Goal: Task Accomplishment & Management: Use online tool/utility

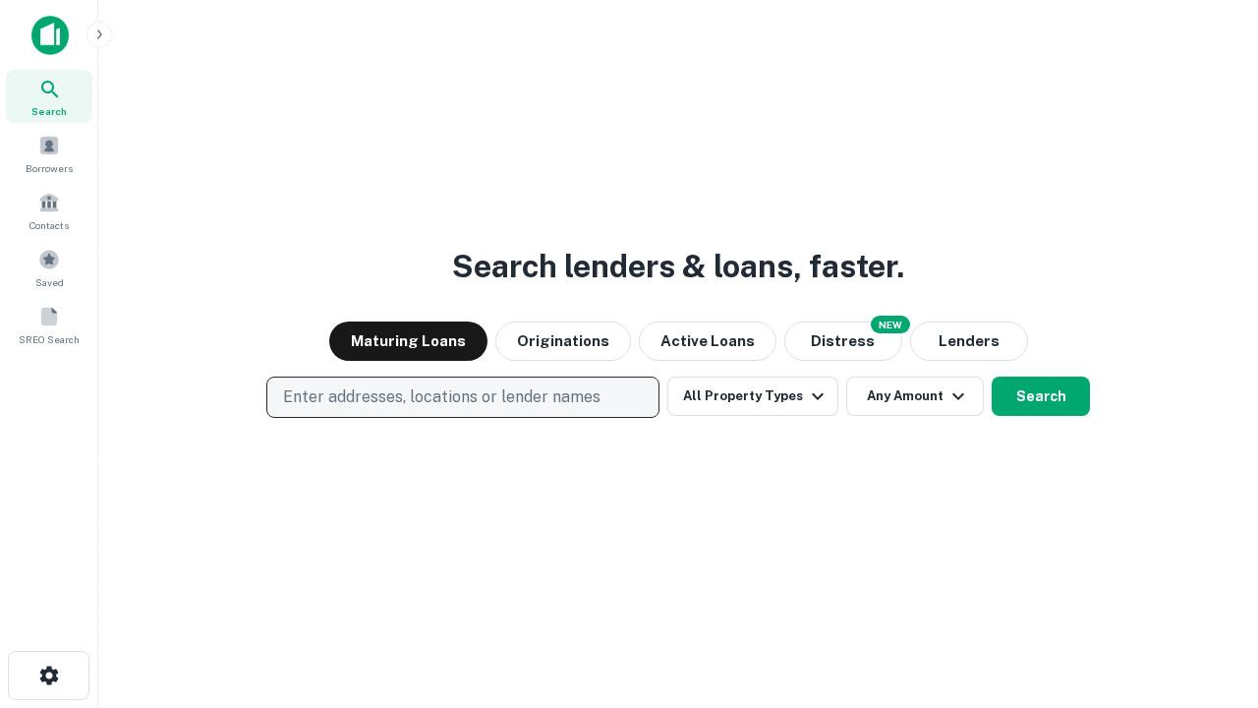
click at [462, 397] on p "Enter addresses, locations or lender names" at bounding box center [442, 397] width 318 height 24
type input "**********"
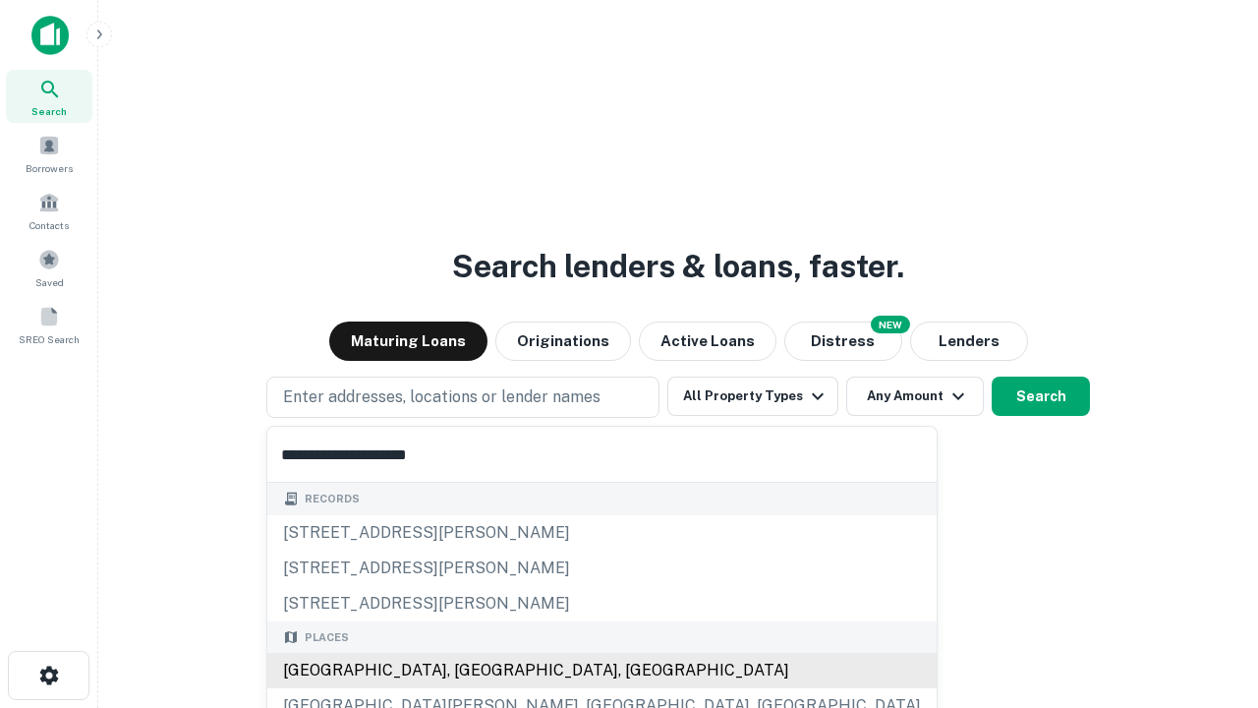
click at [470, 670] on div "Santa Monica, CA, USA" at bounding box center [601, 670] width 669 height 35
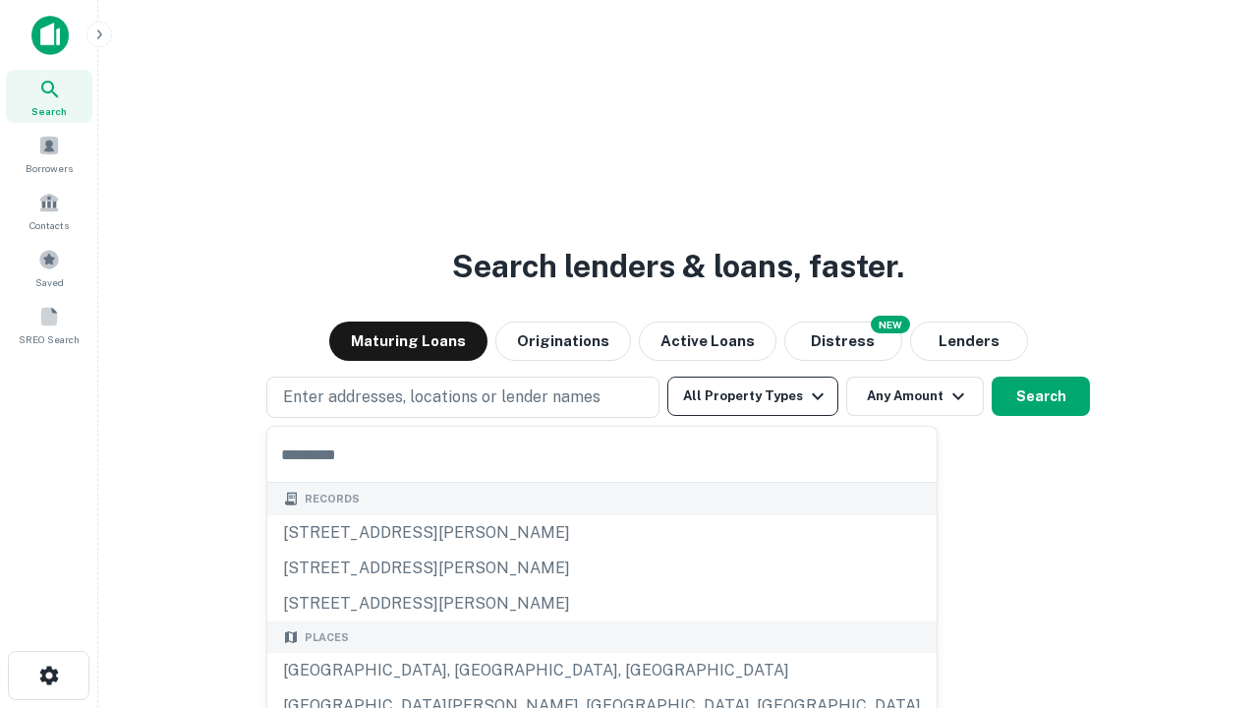
click at [753, 396] on button "All Property Types" at bounding box center [753, 396] width 171 height 39
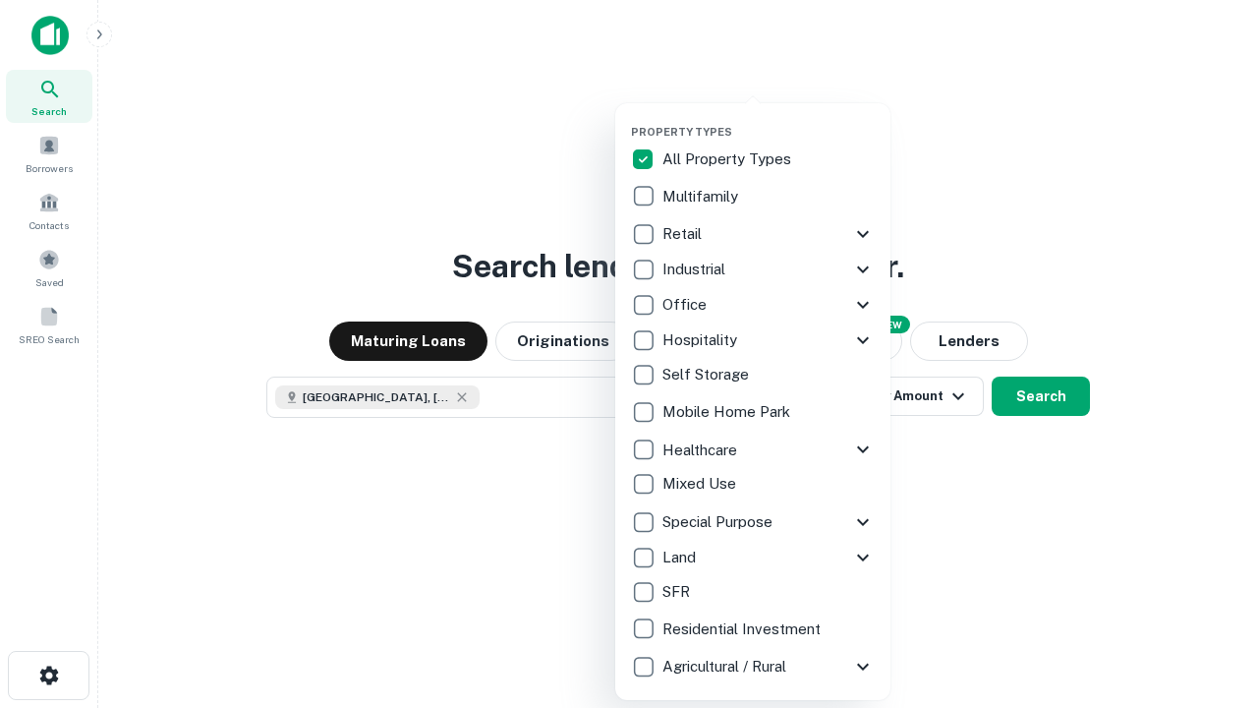
click at [769, 119] on button "button" at bounding box center [768, 119] width 275 height 1
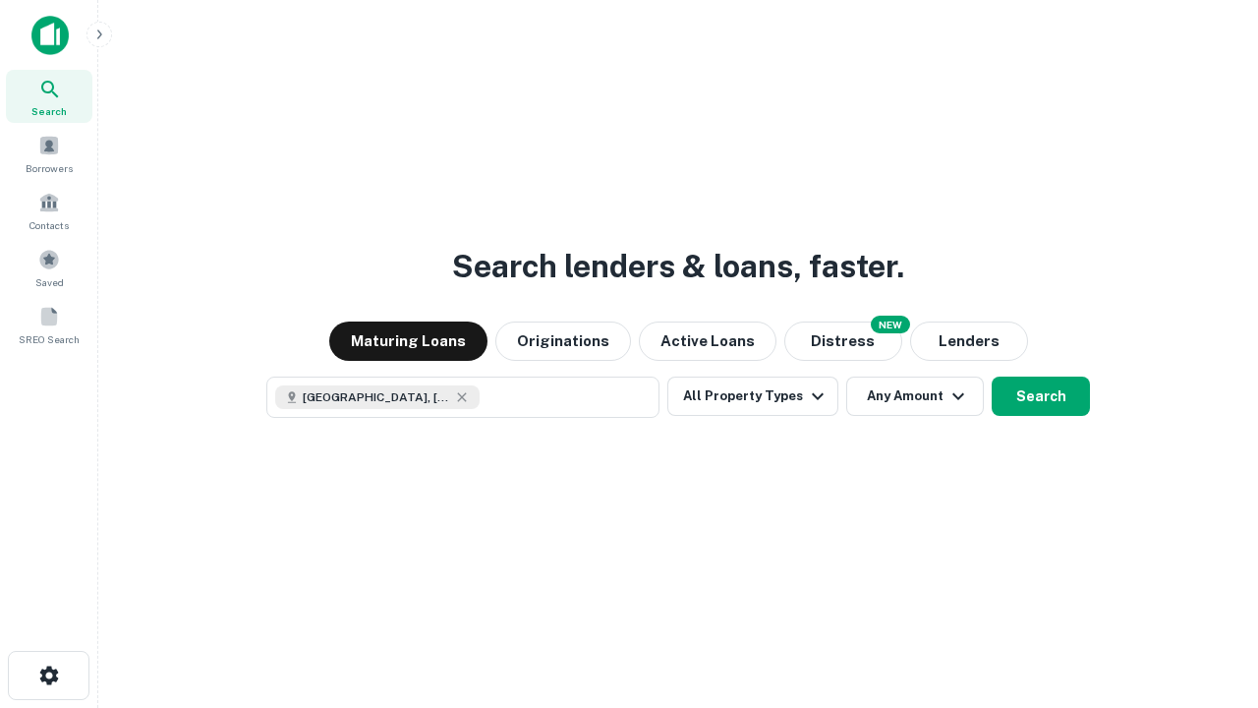
scroll to position [31, 0]
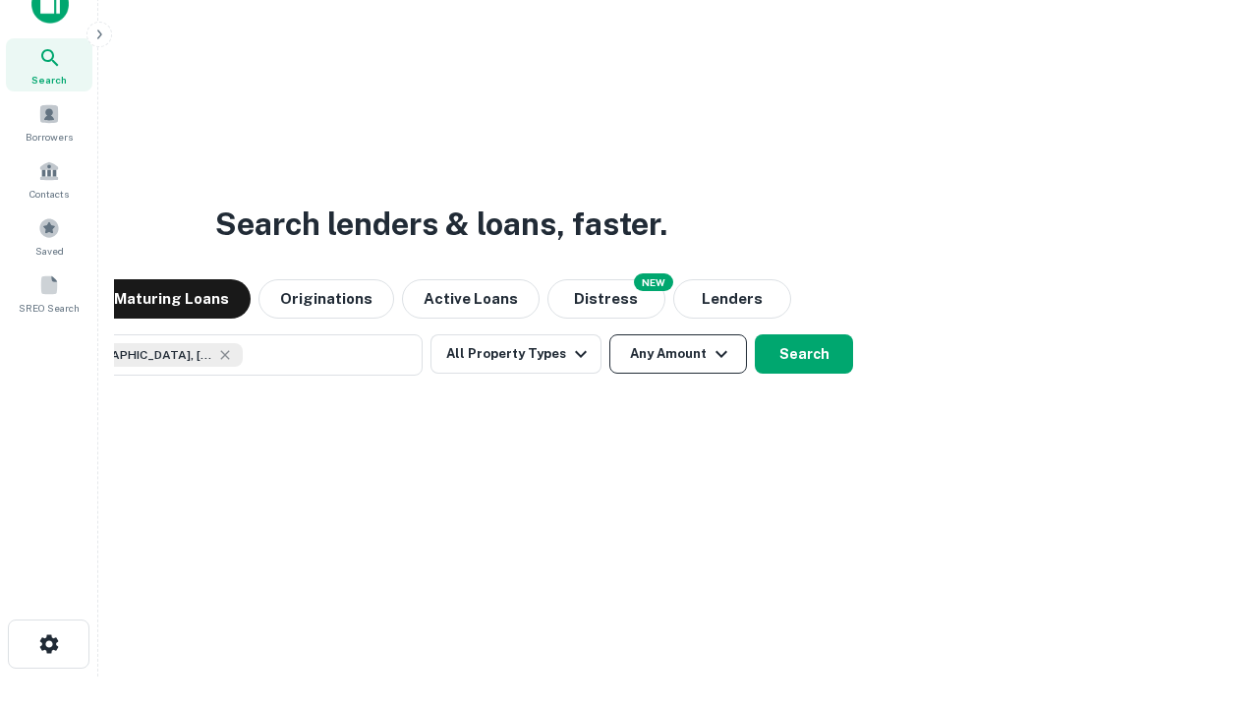
click at [610, 334] on button "Any Amount" at bounding box center [679, 353] width 138 height 39
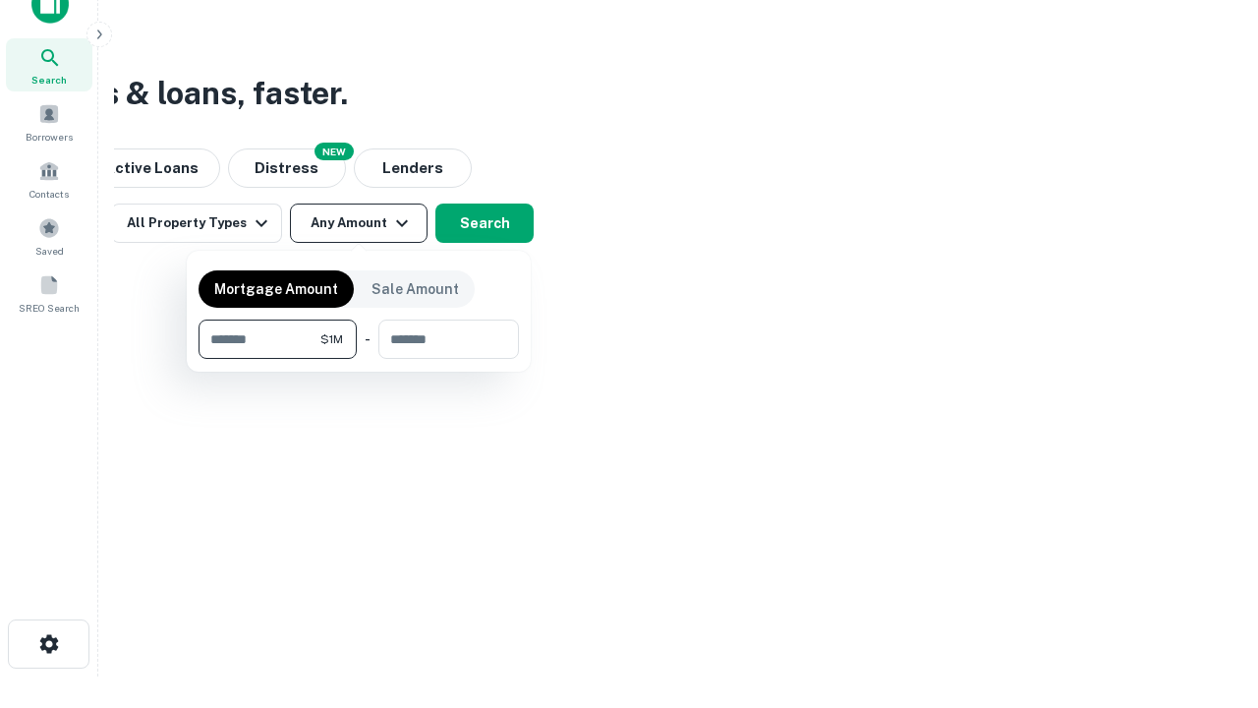
type input "*******"
click at [359, 359] on button "button" at bounding box center [359, 359] width 320 height 1
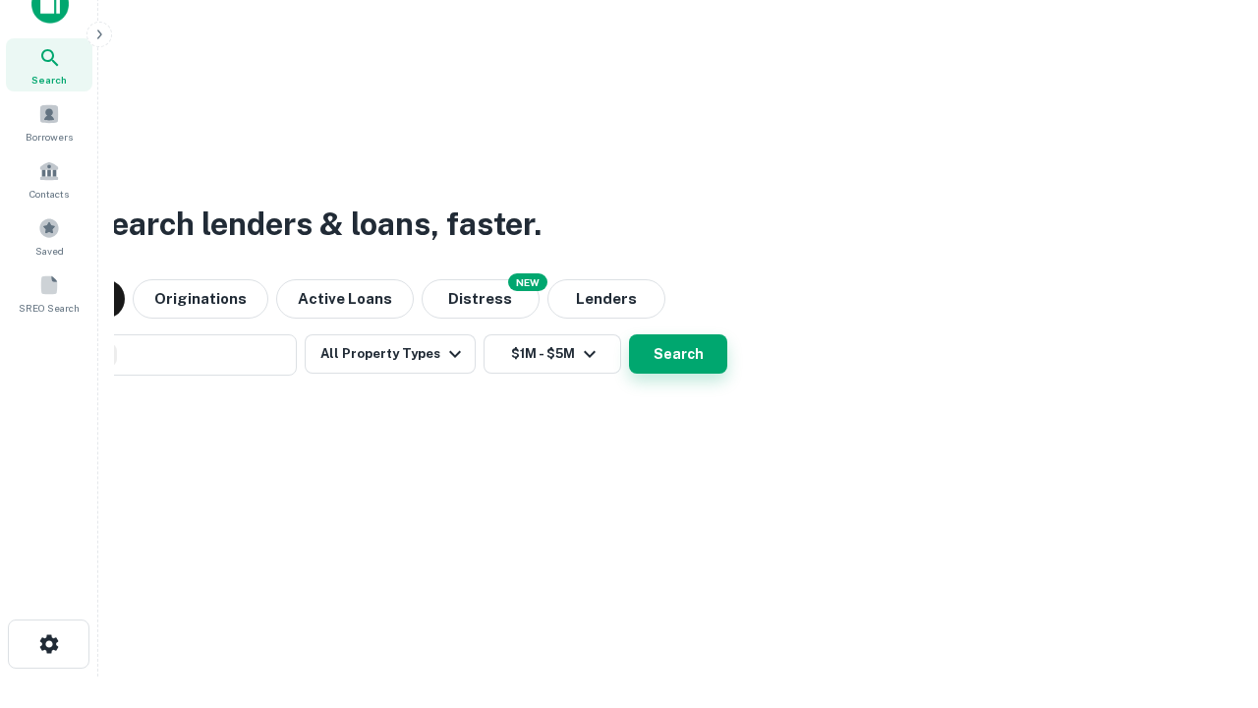
click at [629, 334] on button "Search" at bounding box center [678, 353] width 98 height 39
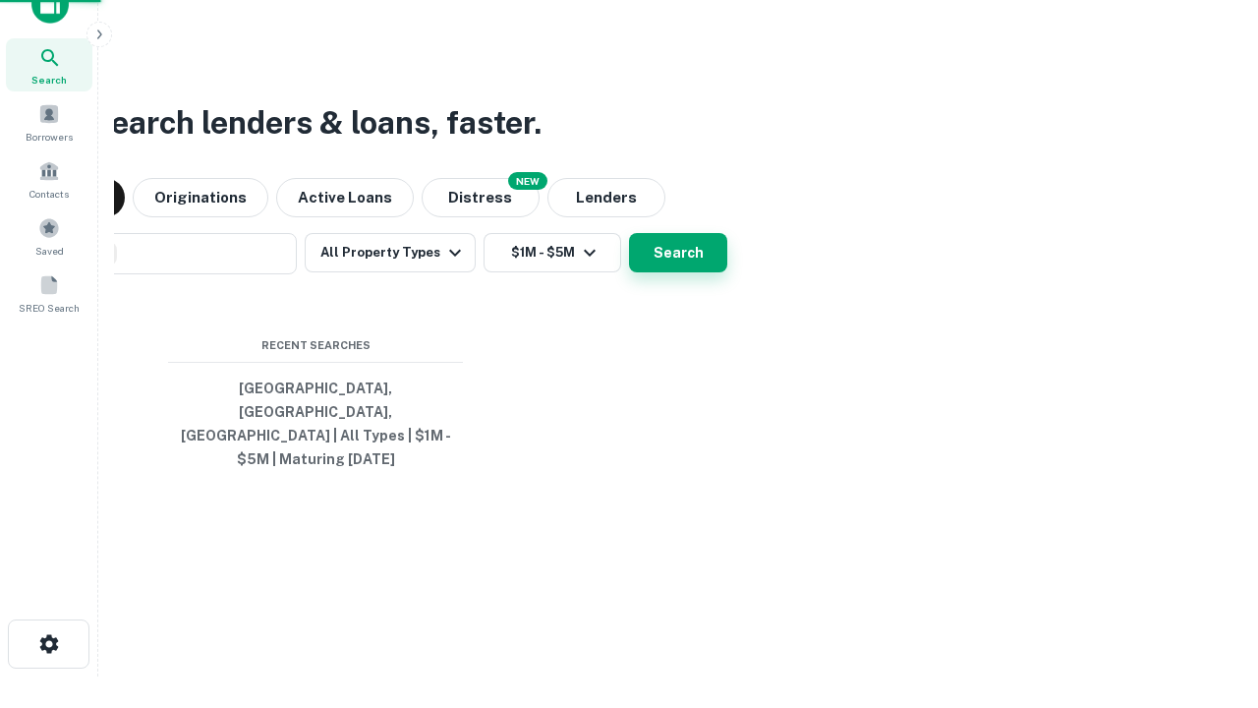
scroll to position [64, 556]
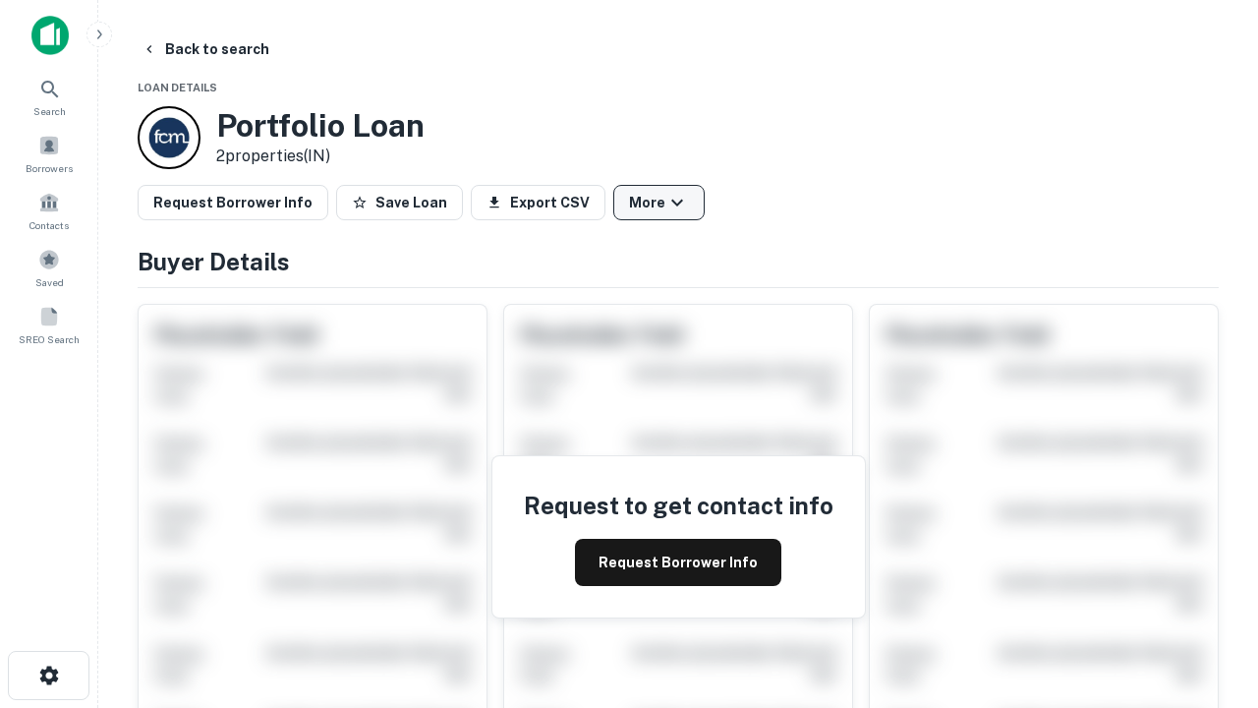
click at [659, 203] on button "More" at bounding box center [658, 202] width 91 height 35
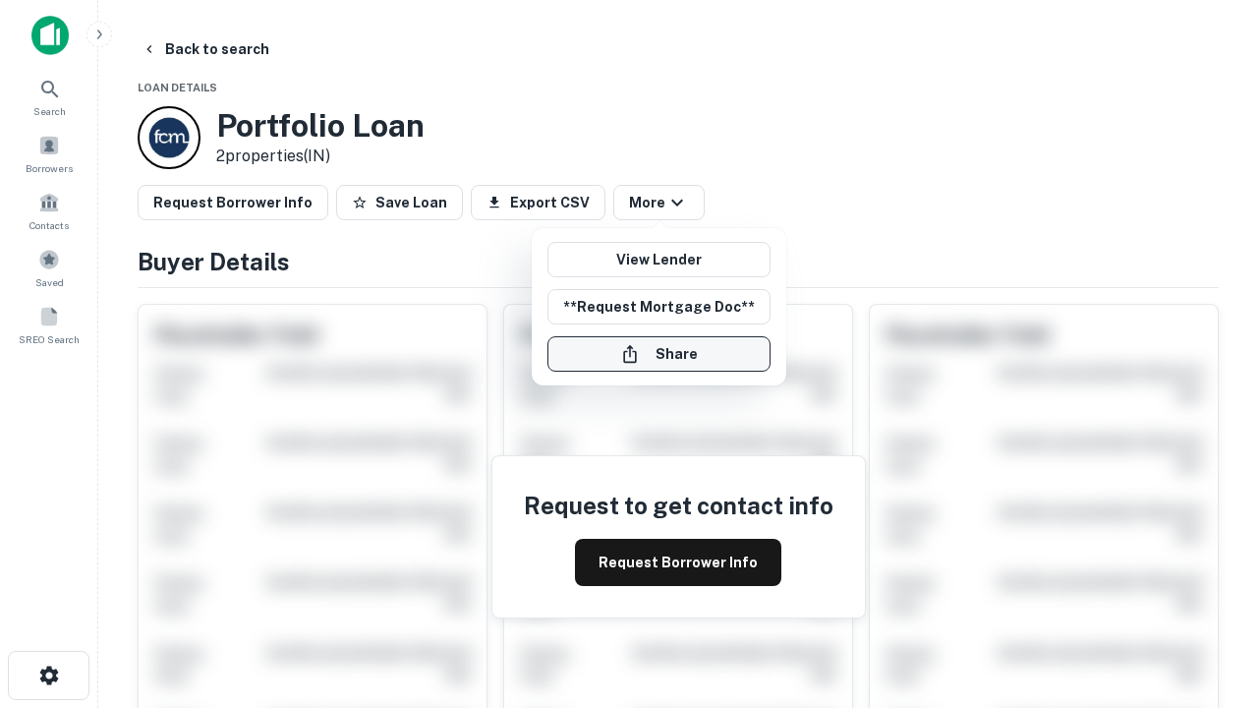
click at [659, 354] on button "Share" at bounding box center [659, 353] width 223 height 35
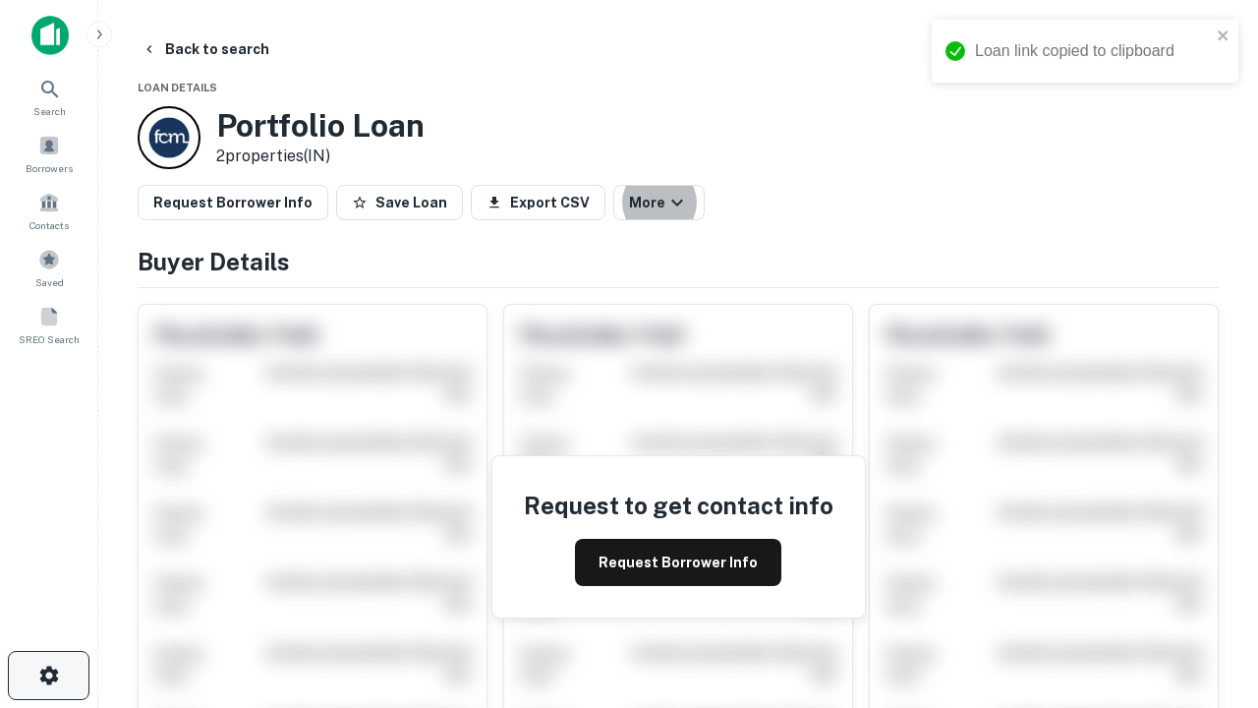
click at [48, 675] on icon "button" at bounding box center [49, 676] width 24 height 24
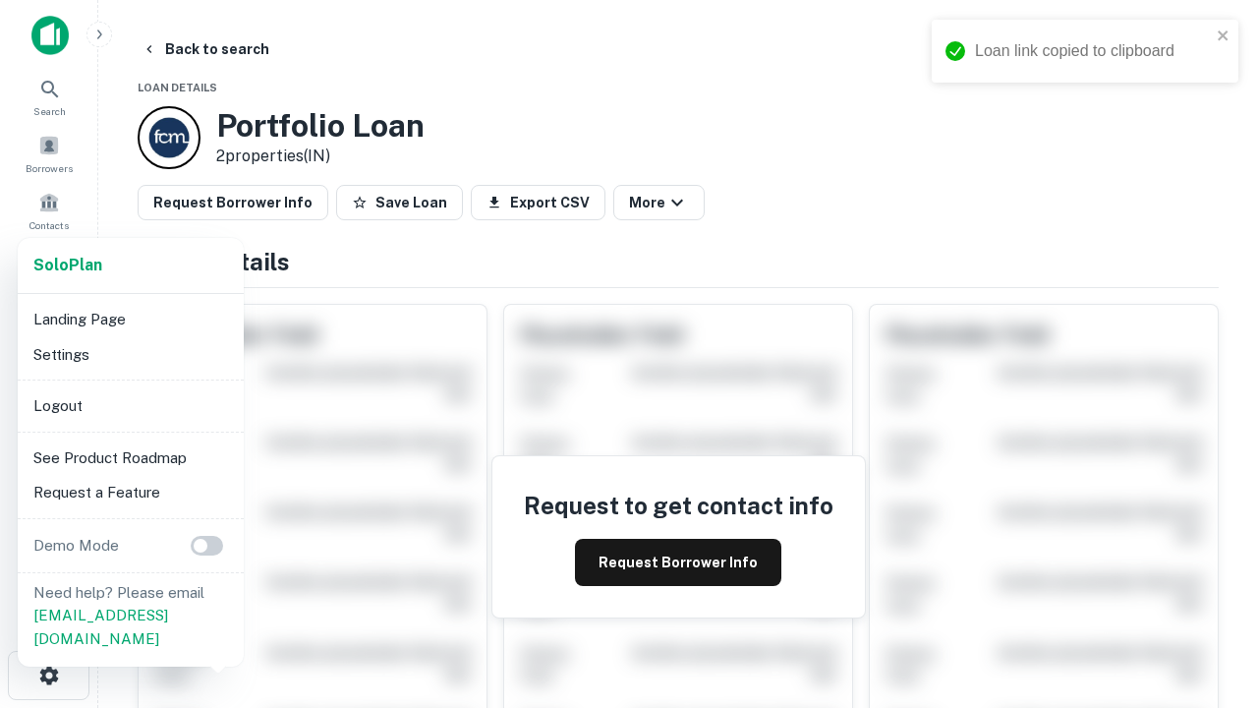
click at [130, 405] on li "Logout" at bounding box center [131, 405] width 210 height 35
